Goal: Transaction & Acquisition: Purchase product/service

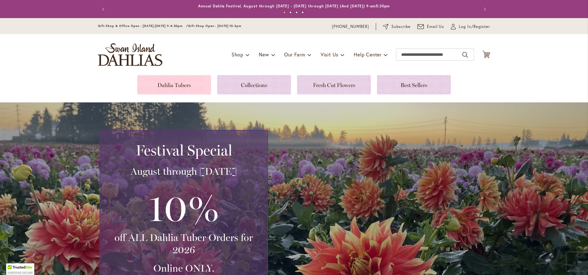
click at [185, 79] on link at bounding box center [174, 84] width 74 height 19
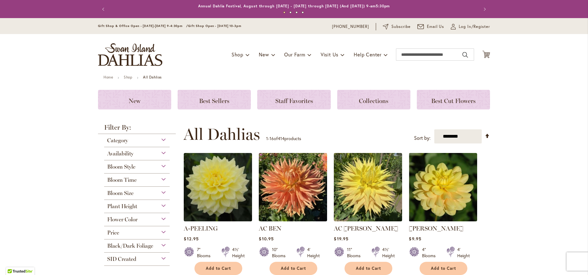
click at [126, 219] on span "Flower Color" at bounding box center [122, 219] width 30 height 7
click at [151, 232] on div "Purple" at bounding box center [156, 233] width 10 height 6
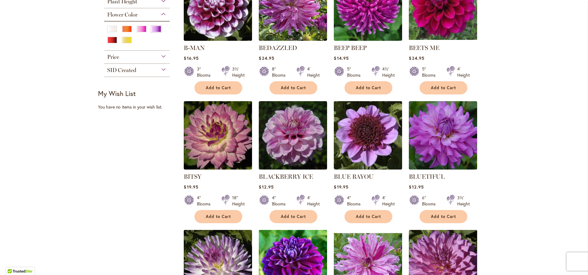
scroll to position [273, 0]
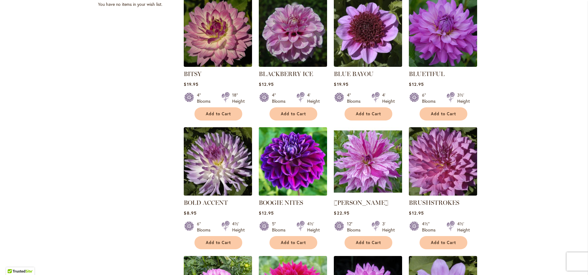
click at [305, 166] on img at bounding box center [293, 161] width 72 height 72
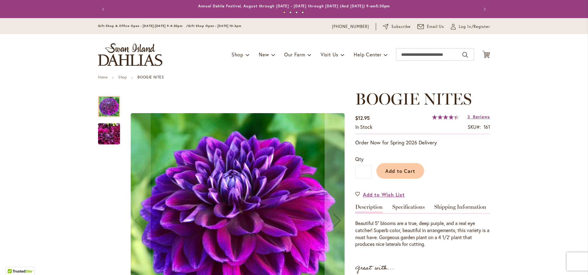
click at [107, 134] on img "BOOGIE NITES" at bounding box center [109, 133] width 22 height 29
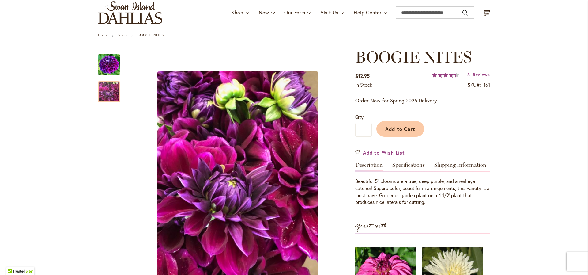
scroll to position [43, 0]
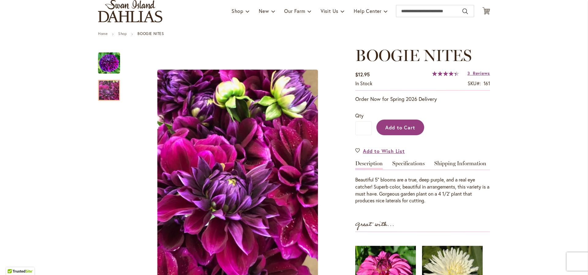
click at [392, 125] on span "Add to Cart" at bounding box center [400, 127] width 30 height 6
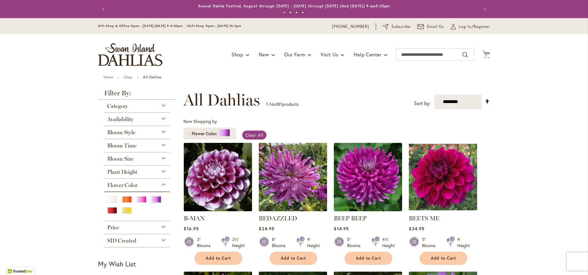
click at [215, 175] on img at bounding box center [218, 177] width 72 height 72
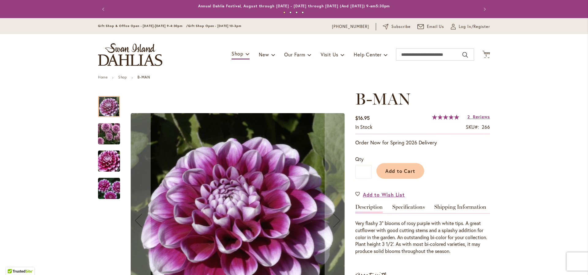
click at [119, 163] on div at bounding box center [223, 220] width 251 height 261
click at [110, 166] on img "B-MAN" at bounding box center [109, 160] width 44 height 29
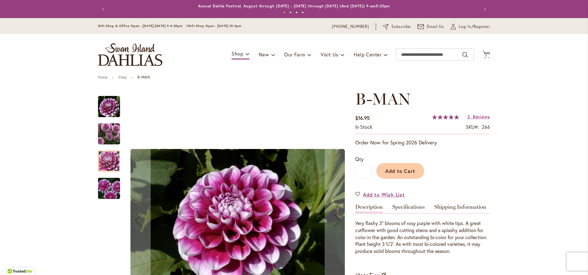
click at [100, 194] on img "B-MAN" at bounding box center [109, 188] width 44 height 29
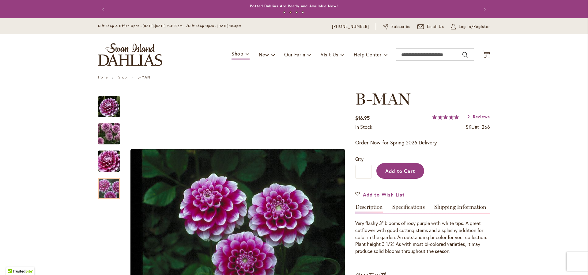
click at [410, 170] on span "Add to Cart" at bounding box center [400, 170] width 30 height 6
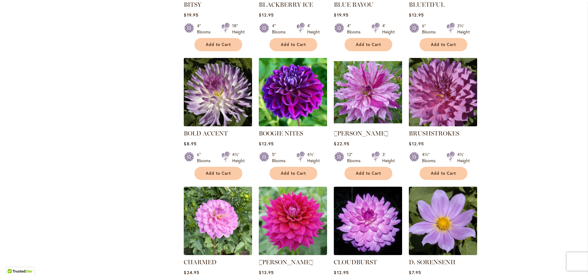
scroll to position [515, 0]
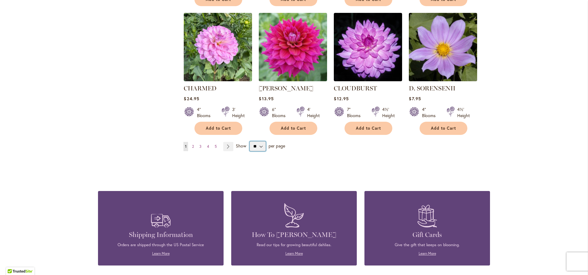
click at [261, 145] on select "** ** ** **" at bounding box center [257, 146] width 16 height 10
select select "**"
click at [249, 141] on select "** ** ** **" at bounding box center [257, 146] width 16 height 10
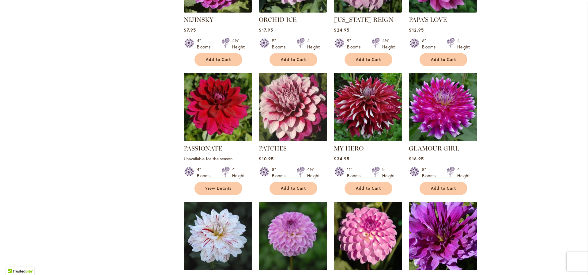
scroll to position [1976, 0]
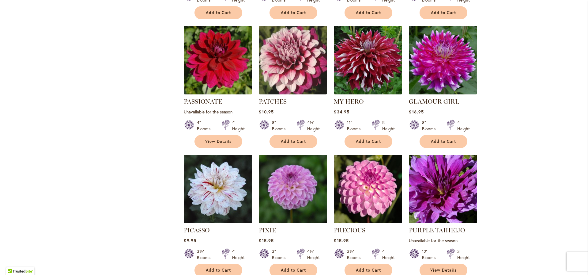
drag, startPoint x: 456, startPoint y: 191, endPoint x: 406, endPoint y: 193, distance: 50.5
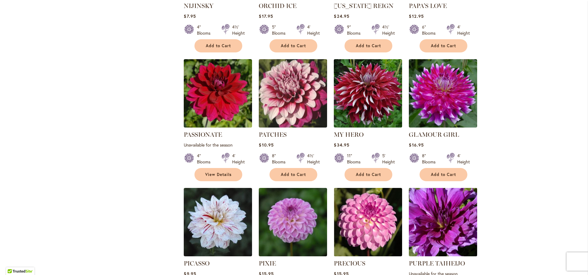
scroll to position [2076, 0]
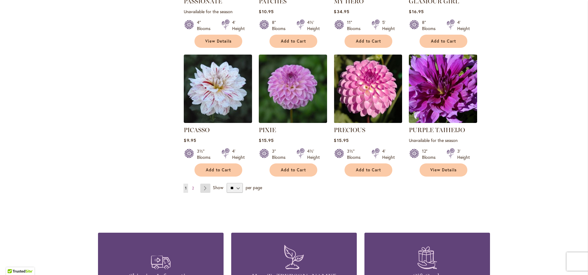
click at [204, 183] on link "Page Next" at bounding box center [205, 187] width 10 height 9
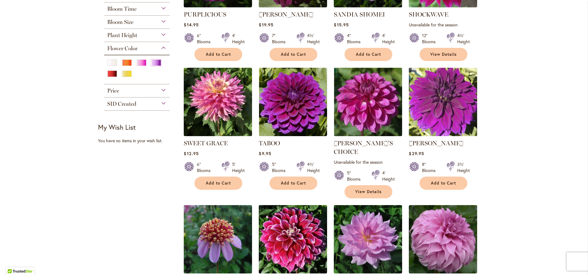
scroll to position [239, 0]
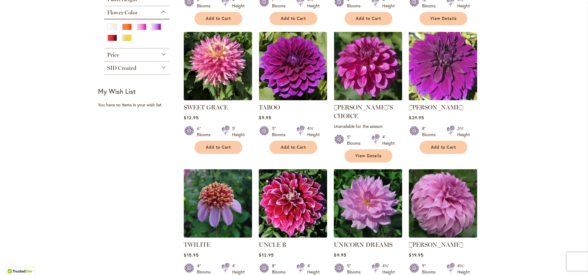
click at [438, 70] on img at bounding box center [443, 66] width 72 height 72
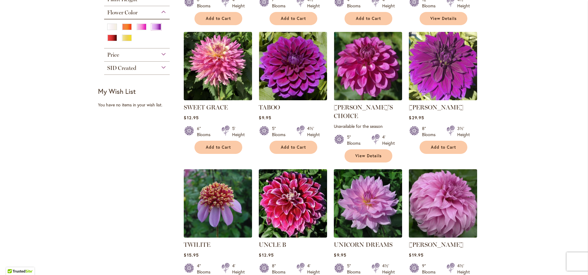
click at [441, 195] on img at bounding box center [443, 203] width 72 height 72
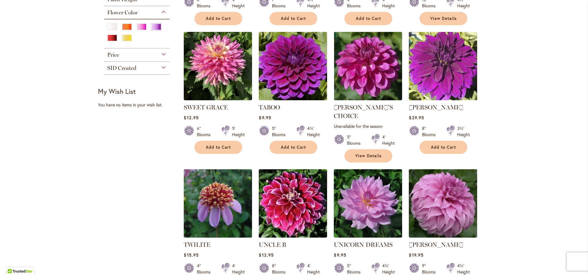
click at [285, 64] on img at bounding box center [293, 66] width 72 height 72
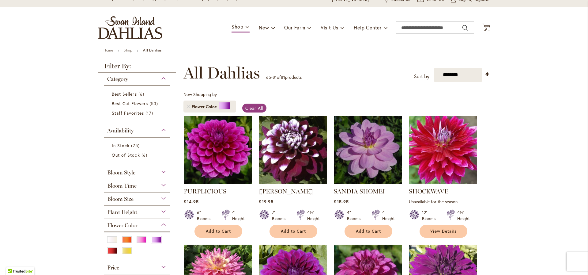
scroll to position [0, 0]
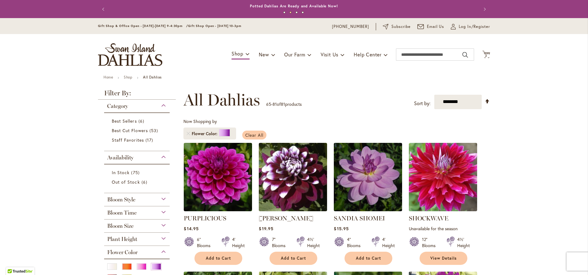
click at [253, 136] on span "Clear All" at bounding box center [254, 135] width 18 height 6
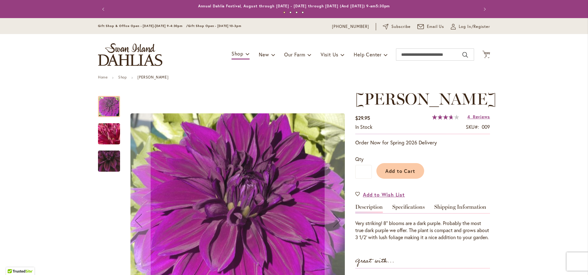
click at [105, 137] on img "Thomas Edison" at bounding box center [109, 133] width 44 height 33
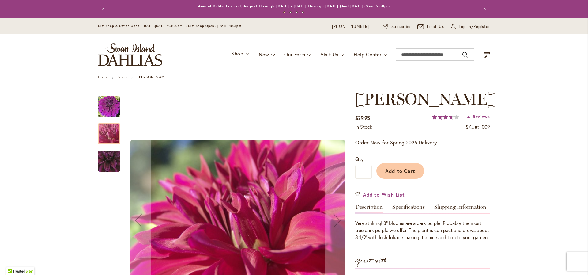
click at [108, 158] on img "Thomas Edison" at bounding box center [108, 161] width 43 height 42
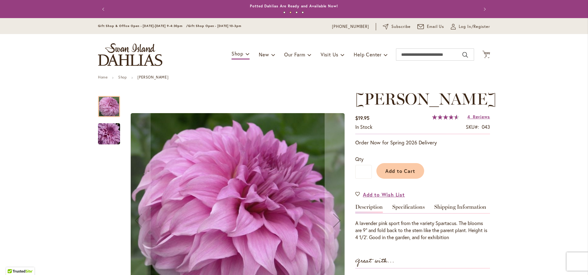
click at [111, 133] on img "Vassio Meggos" at bounding box center [109, 133] width 44 height 29
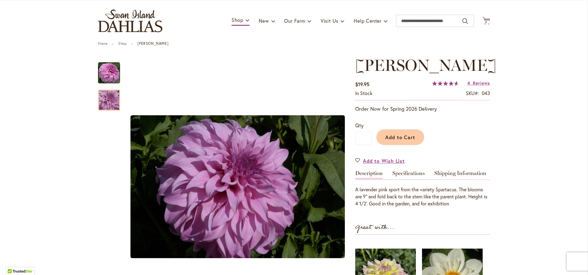
scroll to position [129, 0]
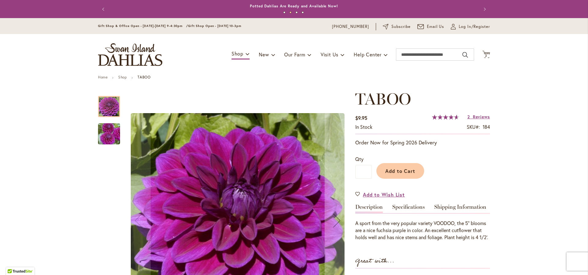
click at [109, 135] on img "TABOO" at bounding box center [109, 133] width 44 height 29
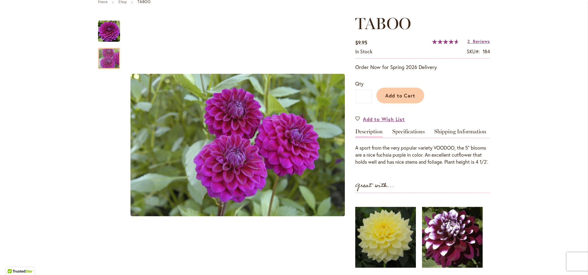
scroll to position [82, 0]
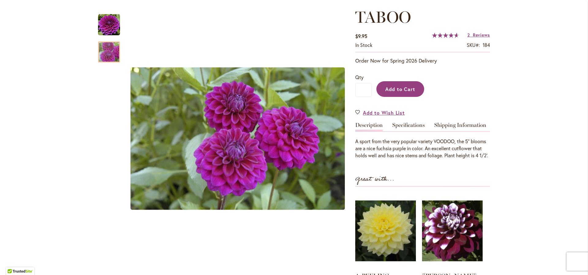
click at [398, 92] on button "Add to Cart" at bounding box center [400, 89] width 48 height 16
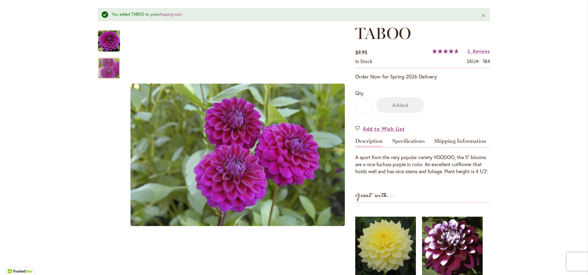
scroll to position [98, 0]
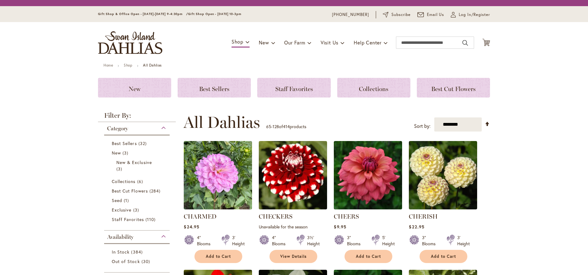
scroll to position [129, 0]
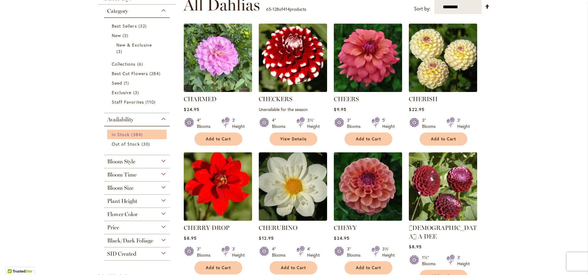
click at [137, 133] on span "384 items" at bounding box center [137, 134] width 13 height 6
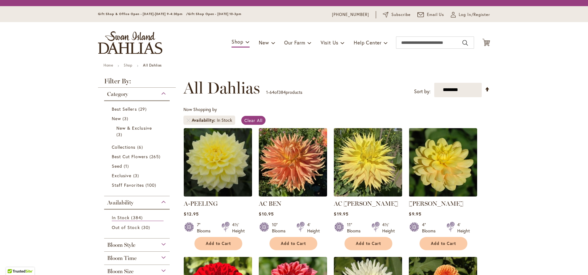
scroll to position [95, 0]
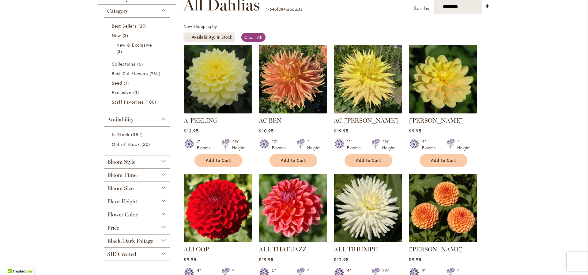
click at [131, 162] on span "Bloom Style" at bounding box center [121, 161] width 28 height 7
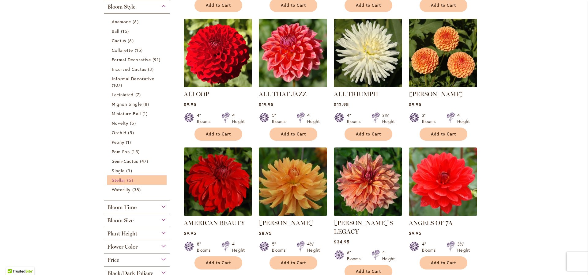
click at [132, 178] on span "5 items" at bounding box center [130, 180] width 7 height 6
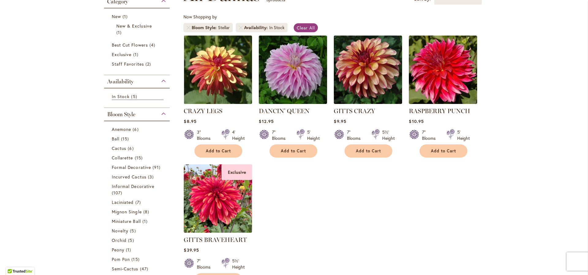
scroll to position [106, 0]
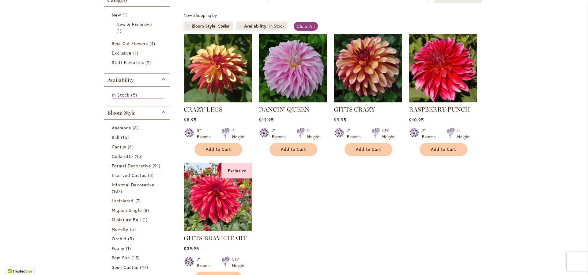
click at [300, 79] on img at bounding box center [293, 68] width 72 height 72
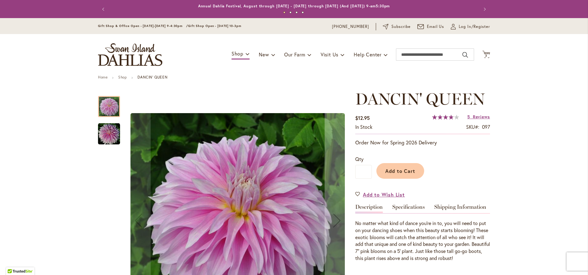
click at [112, 133] on img "Dancin' Queen" at bounding box center [109, 134] width 22 height 22
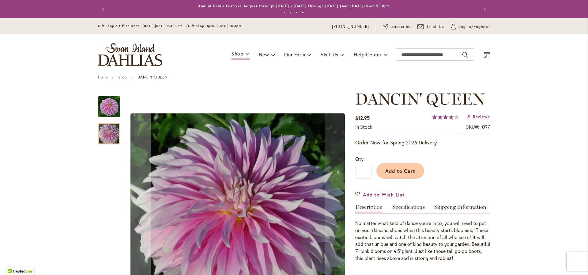
click at [104, 104] on img "Dancin' Queen" at bounding box center [109, 106] width 22 height 22
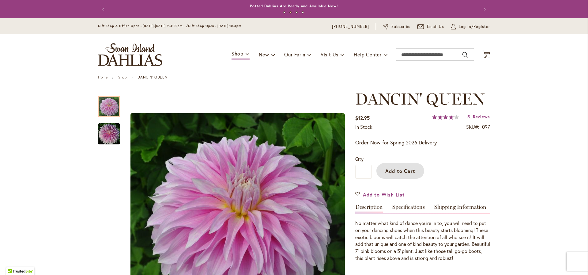
click at [397, 168] on span "Add to Cart" at bounding box center [400, 170] width 30 height 6
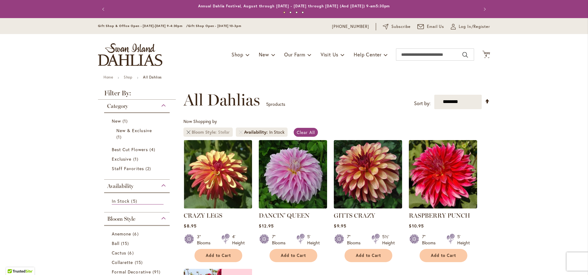
click at [187, 132] on link "Remove Bloom Style Stellar" at bounding box center [188, 132] width 4 height 4
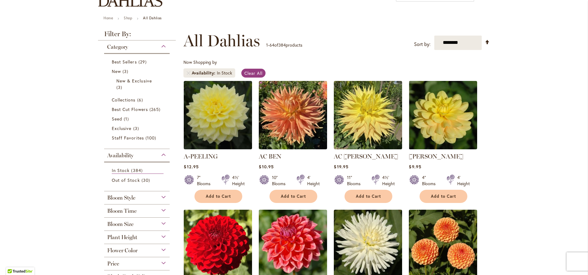
scroll to position [59, 0]
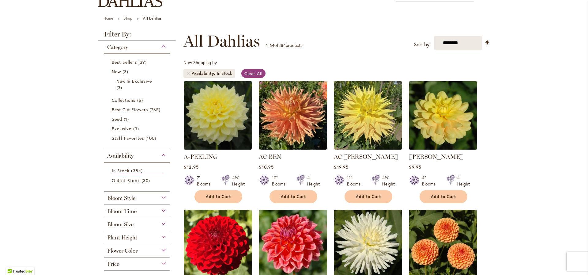
click at [163, 48] on div "Category" at bounding box center [136, 46] width 65 height 10
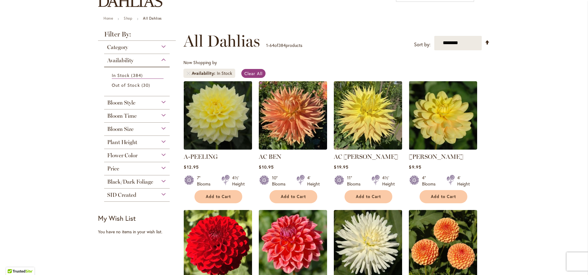
click at [161, 60] on div "Availability" at bounding box center [136, 59] width 65 height 10
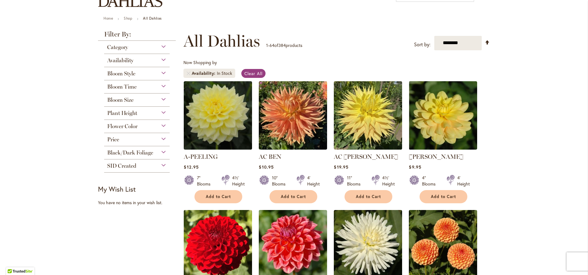
click at [161, 74] on div "Bloom Style" at bounding box center [136, 72] width 65 height 10
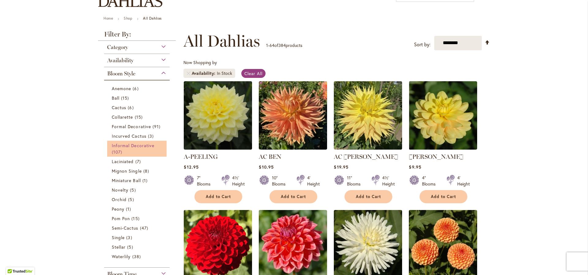
click at [140, 147] on span "Informal Decorative" at bounding box center [133, 145] width 43 height 6
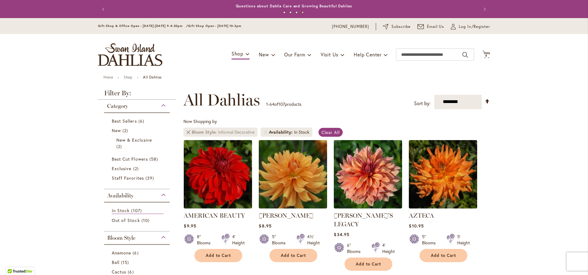
click at [187, 131] on link "Remove Bloom Style Informal Decorative" at bounding box center [188, 132] width 4 height 4
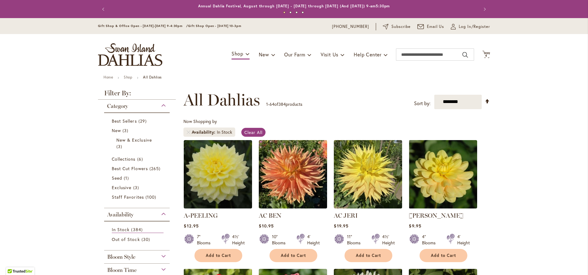
scroll to position [83, 0]
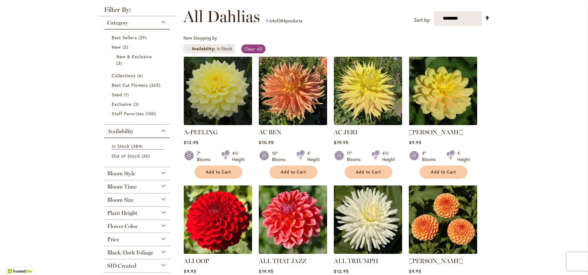
click at [114, 227] on span "Flower Color" at bounding box center [122, 226] width 30 height 7
click at [107, 252] on div "Red" at bounding box center [112, 251] width 10 height 6
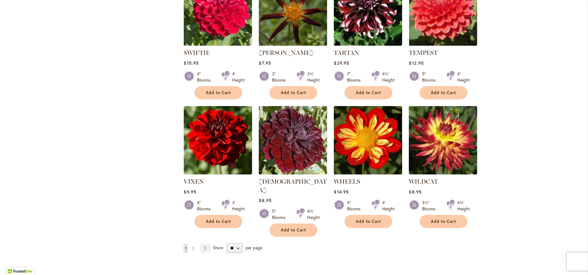
scroll to position [2023, 0]
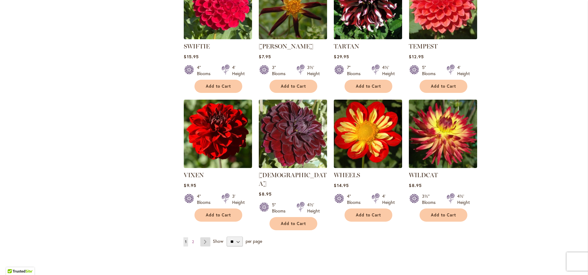
click at [206, 237] on link "Page Next" at bounding box center [205, 241] width 10 height 9
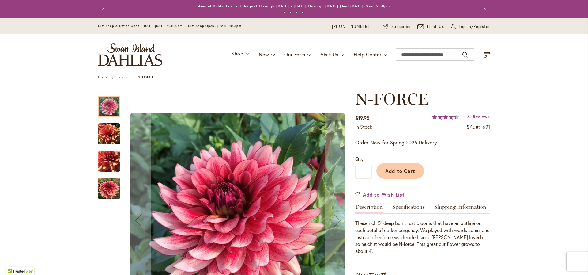
click at [107, 135] on img "N-FORCE" at bounding box center [109, 134] width 22 height 22
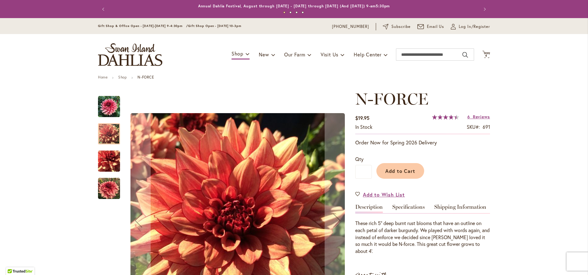
click at [105, 163] on img "N-FORCE" at bounding box center [109, 161] width 22 height 22
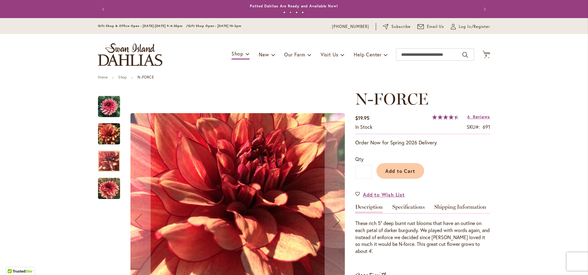
click at [106, 188] on img "N-FORCE" at bounding box center [109, 188] width 22 height 22
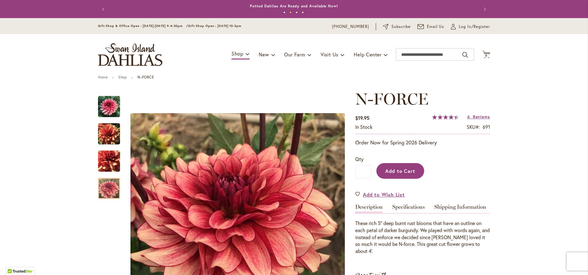
click at [396, 168] on span "Add to Cart" at bounding box center [400, 170] width 30 height 6
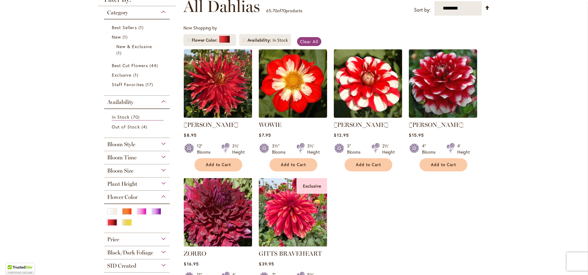
scroll to position [95, 0]
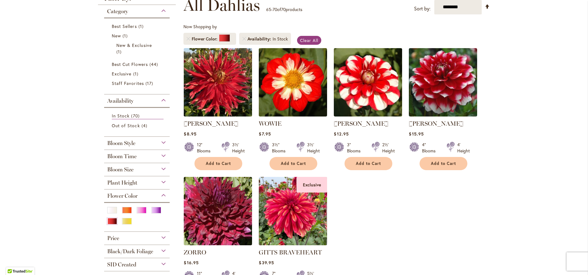
click at [232, 89] on img at bounding box center [218, 82] width 72 height 72
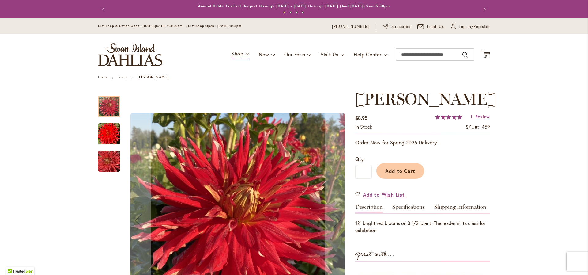
click at [116, 127] on img "Wildman" at bounding box center [109, 134] width 22 height 22
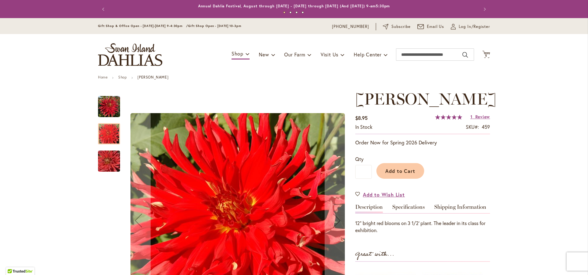
click at [107, 146] on div "Wildman" at bounding box center [109, 157] width 22 height 27
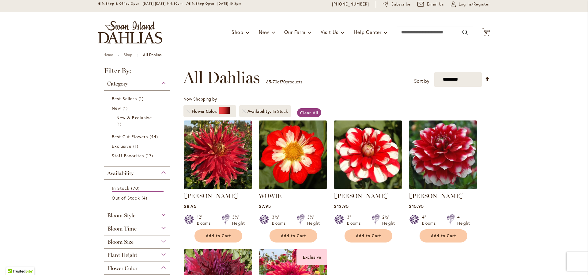
scroll to position [127, 0]
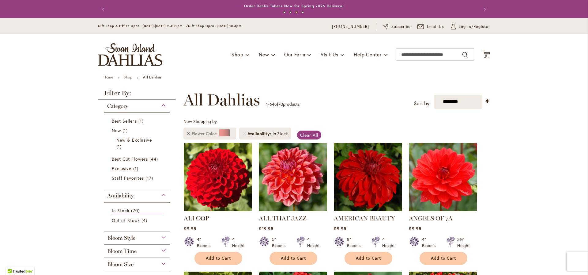
click at [186, 133] on link "Remove Flower Color Red" at bounding box center [188, 134] width 4 height 4
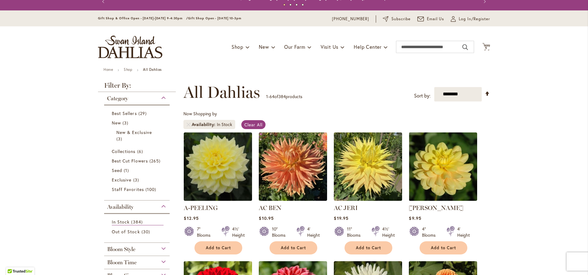
scroll to position [49, 0]
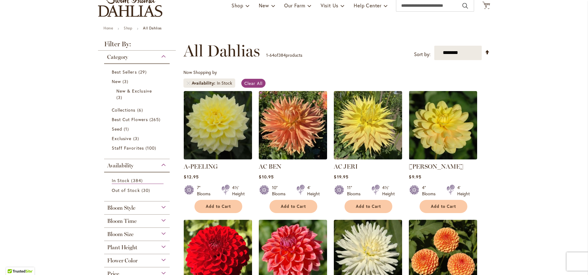
click at [161, 55] on div "Category" at bounding box center [136, 55] width 65 height 10
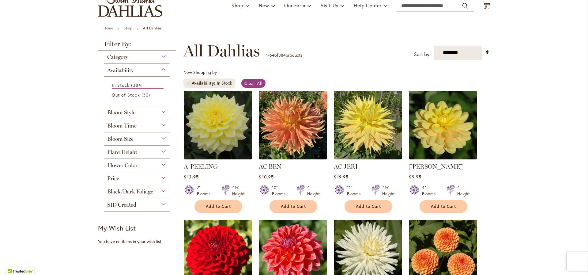
click at [160, 188] on div "Black/Dark Foliage" at bounding box center [136, 190] width 65 height 10
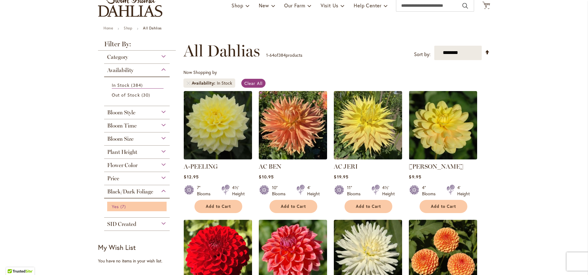
click at [116, 205] on span "Yes" at bounding box center [115, 206] width 7 height 6
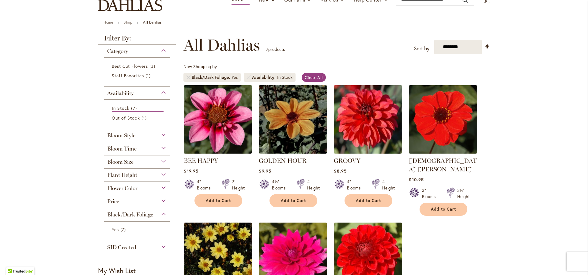
scroll to position [18, 0]
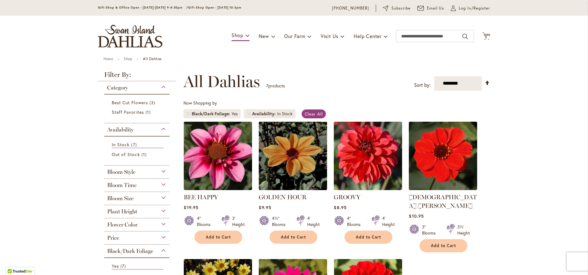
click at [305, 155] on img at bounding box center [293, 156] width 72 height 72
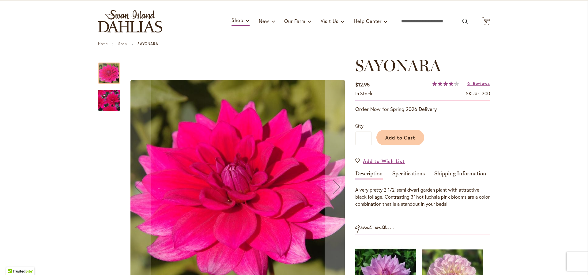
scroll to position [41, 0]
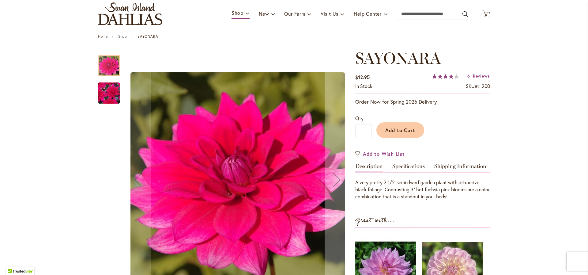
click at [111, 95] on img "SAYONARA" at bounding box center [109, 93] width 44 height 40
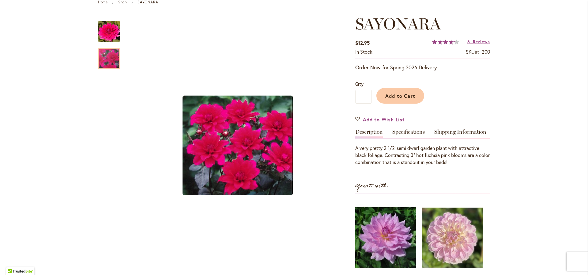
scroll to position [14, 0]
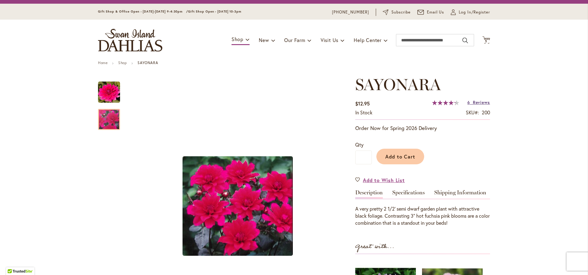
click at [476, 103] on span "Reviews" at bounding box center [481, 102] width 17 height 6
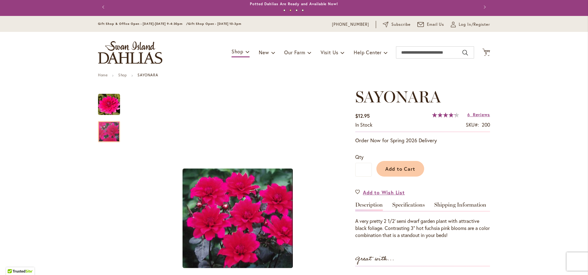
scroll to position [0, 0]
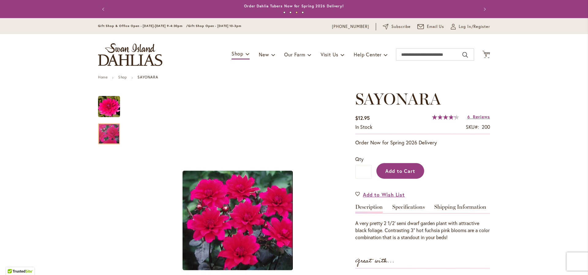
click at [410, 170] on span "Add to Cart" at bounding box center [400, 170] width 30 height 6
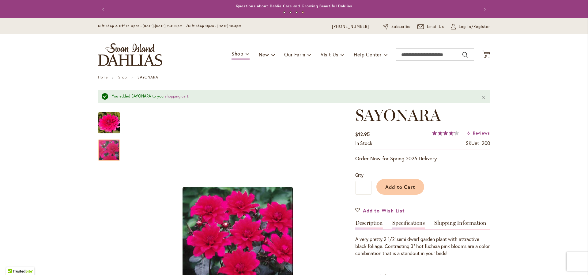
click at [410, 225] on link "Specifications" at bounding box center [408, 224] width 32 height 9
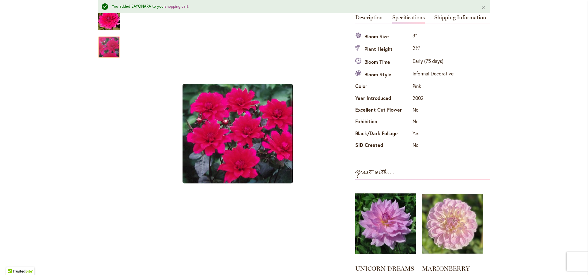
scroll to position [196, 0]
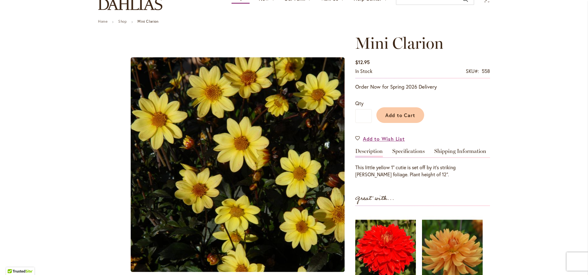
scroll to position [55, 0]
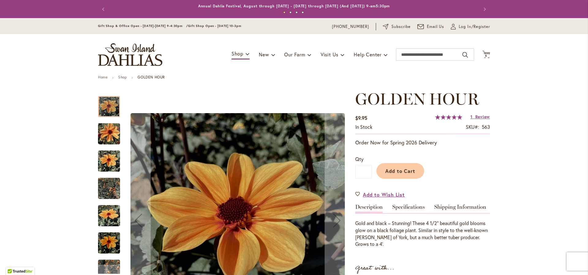
click at [113, 160] on img "Golden Hour" at bounding box center [109, 160] width 22 height 29
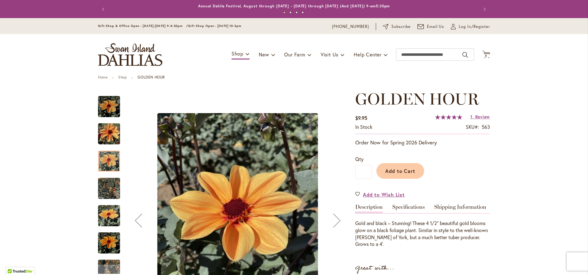
click at [104, 184] on img "Golden Hour" at bounding box center [109, 188] width 22 height 29
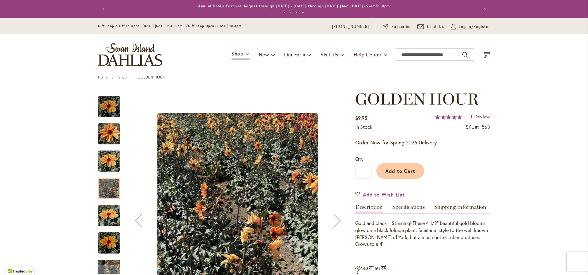
click at [107, 216] on img "Golden Hour" at bounding box center [109, 215] width 22 height 29
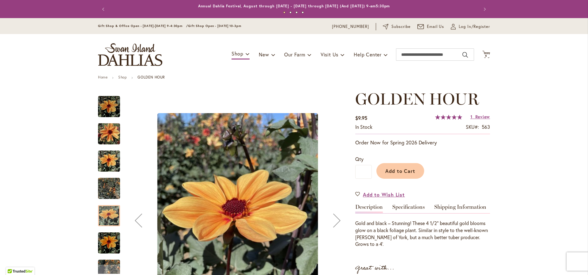
click at [107, 236] on img "Golden Hour" at bounding box center [109, 242] width 22 height 29
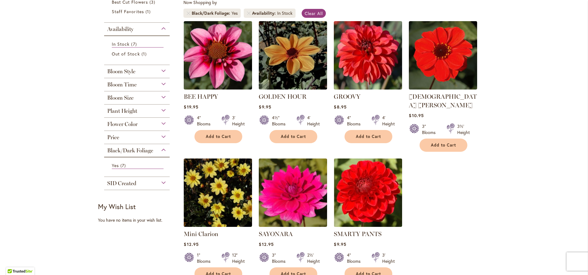
scroll to position [154, 0]
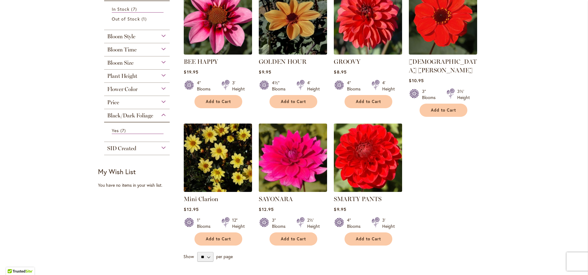
click at [368, 142] on img at bounding box center [368, 158] width 72 height 72
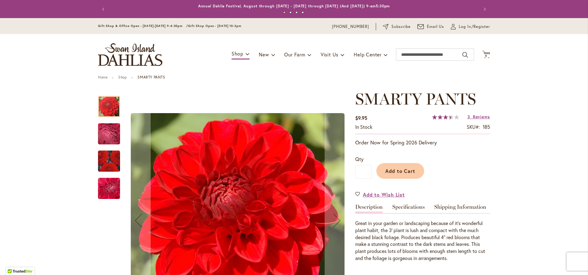
click at [116, 166] on img "SMARTY PANTS" at bounding box center [109, 161] width 44 height 39
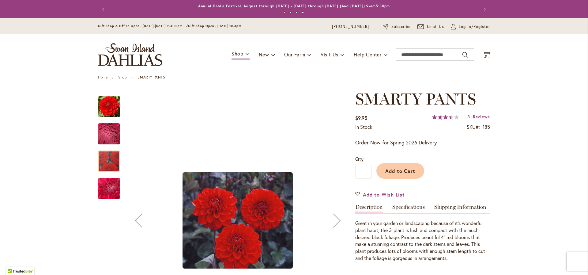
click at [106, 189] on img "SMARTY PANTS" at bounding box center [109, 188] width 44 height 33
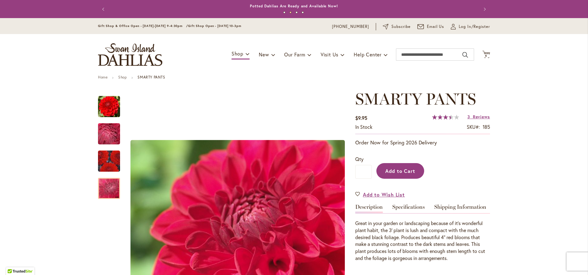
click at [408, 166] on button "Add to Cart" at bounding box center [400, 171] width 48 height 16
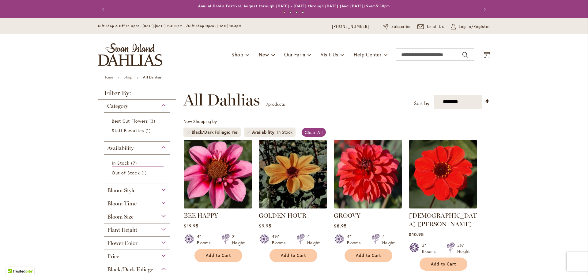
click at [224, 187] on img at bounding box center [218, 174] width 72 height 72
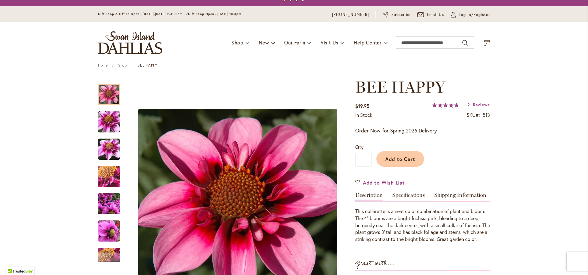
scroll to position [21, 0]
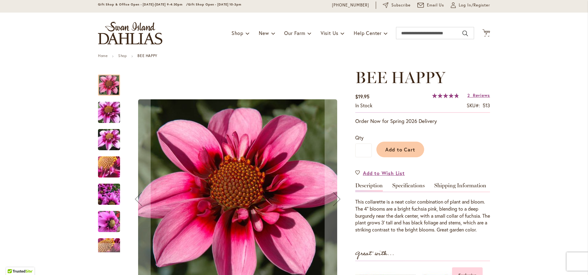
click at [106, 228] on img "BEE HAPPY" at bounding box center [109, 221] width 22 height 29
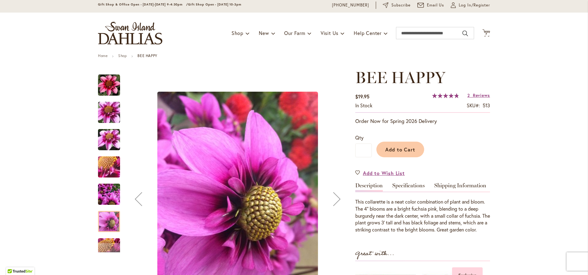
click at [111, 196] on img "BEE HAPPY" at bounding box center [109, 193] width 22 height 29
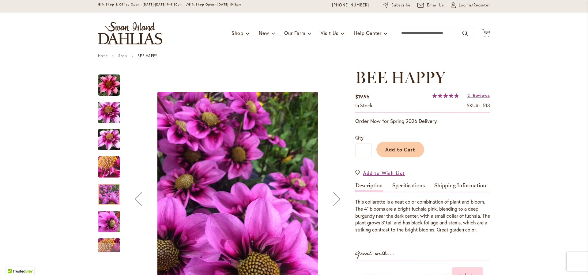
click at [114, 164] on img "BEE HAPPY" at bounding box center [109, 166] width 44 height 33
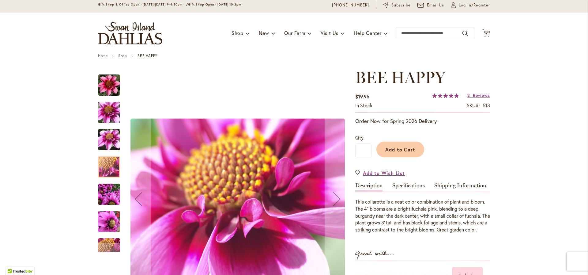
click at [114, 146] on img "BEE HAPPY" at bounding box center [109, 139] width 44 height 33
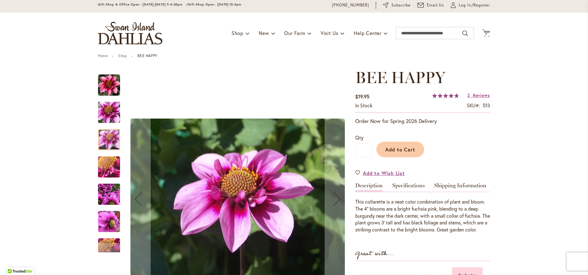
click at [108, 117] on img "BEE HAPPY" at bounding box center [109, 112] width 44 height 33
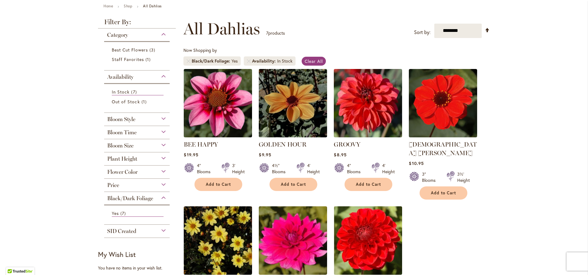
scroll to position [103, 0]
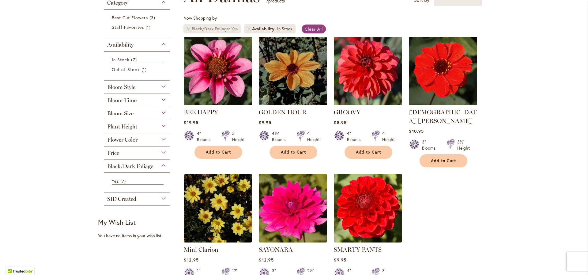
click at [186, 28] on link "Remove Black/Dark Foliage Yes" at bounding box center [188, 29] width 4 height 4
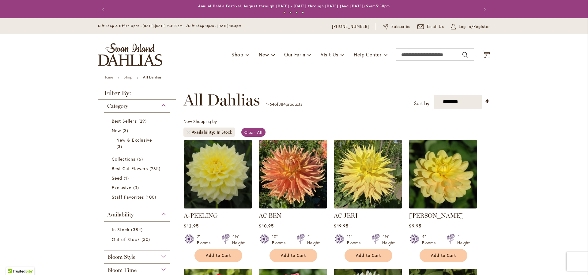
click at [162, 211] on div "Availability" at bounding box center [136, 213] width 65 height 10
click at [163, 105] on div "Category" at bounding box center [136, 104] width 65 height 10
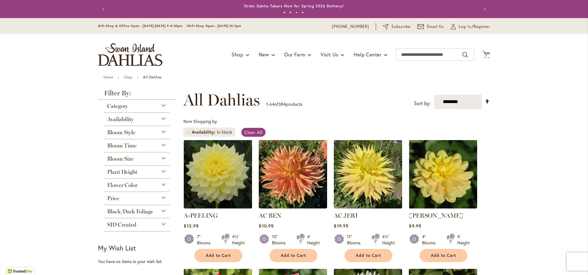
click at [484, 102] on link "Set Descending Direction" at bounding box center [486, 101] width 5 height 7
click at [466, 102] on select "**********" at bounding box center [457, 102] width 47 height 14
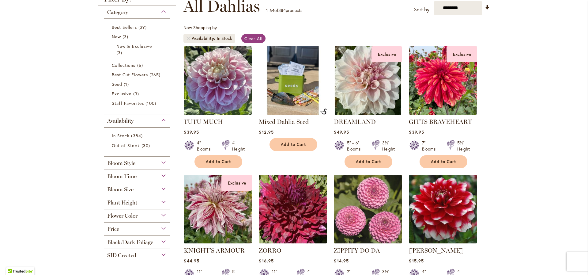
scroll to position [94, 0]
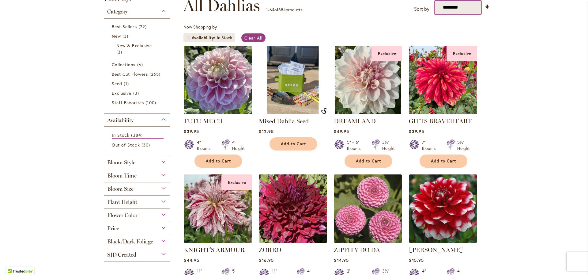
click at [462, 11] on select "**********" at bounding box center [457, 7] width 47 height 14
select select "****"
click at [434, 0] on select "**********" at bounding box center [457, 7] width 47 height 14
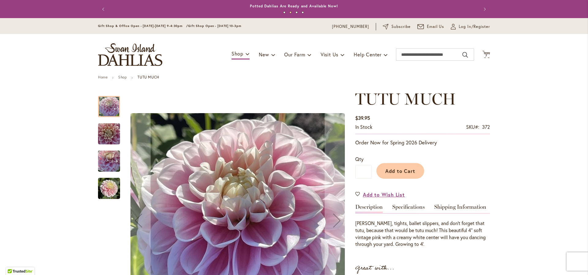
click at [109, 193] on img "TUTU MUCH" at bounding box center [109, 188] width 22 height 22
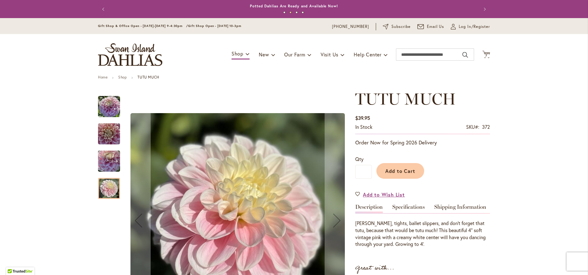
click at [109, 155] on img "TUTU MUCH" at bounding box center [109, 160] width 22 height 29
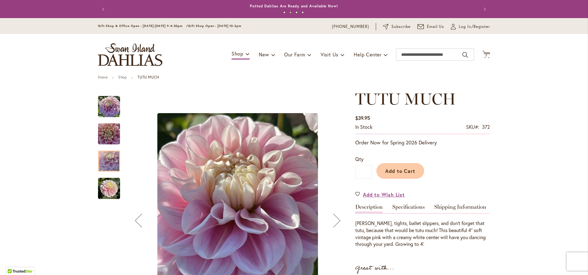
click at [110, 134] on img "TUTU MUCH" at bounding box center [109, 133] width 22 height 29
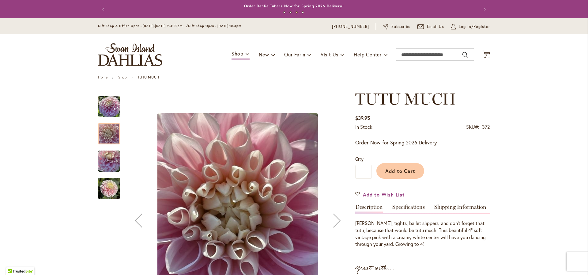
click at [106, 102] on img "Tutu Much" at bounding box center [109, 106] width 22 height 22
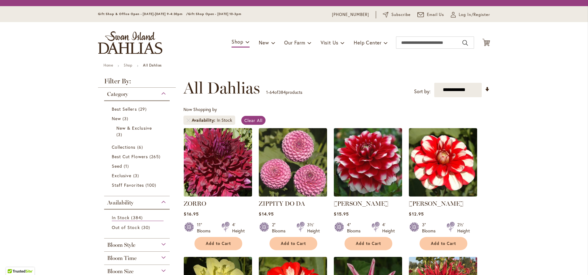
scroll to position [83, 0]
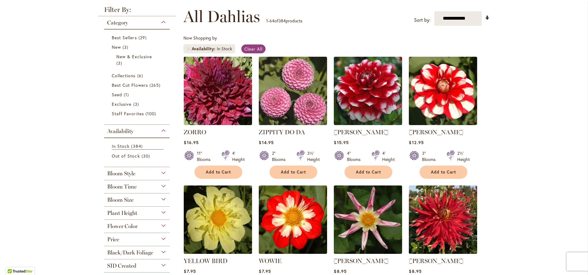
click at [487, 17] on link "Set Ascending Direction" at bounding box center [486, 17] width 5 height 7
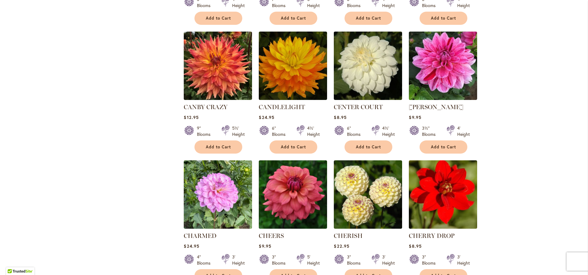
scroll to position [1958, 0]
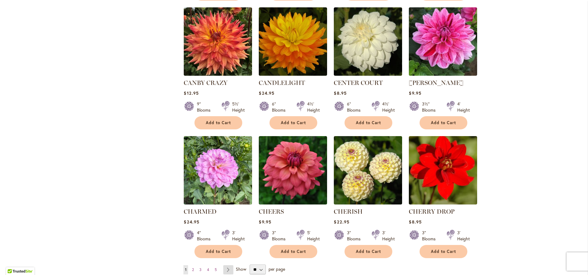
click at [229, 265] on link "Page Next" at bounding box center [228, 269] width 10 height 9
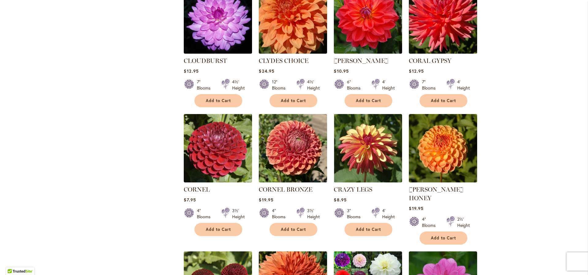
scroll to position [463, 0]
